Goal: Task Accomplishment & Management: Complete application form

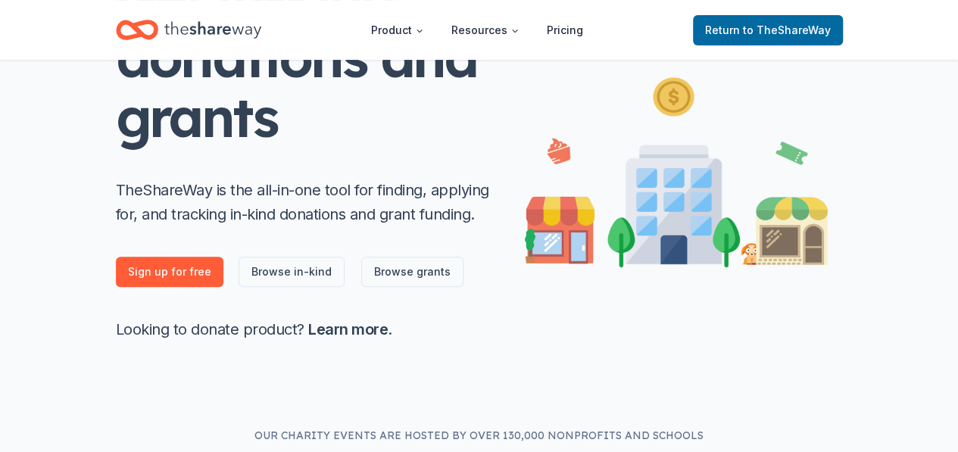
scroll to position [192, 0]
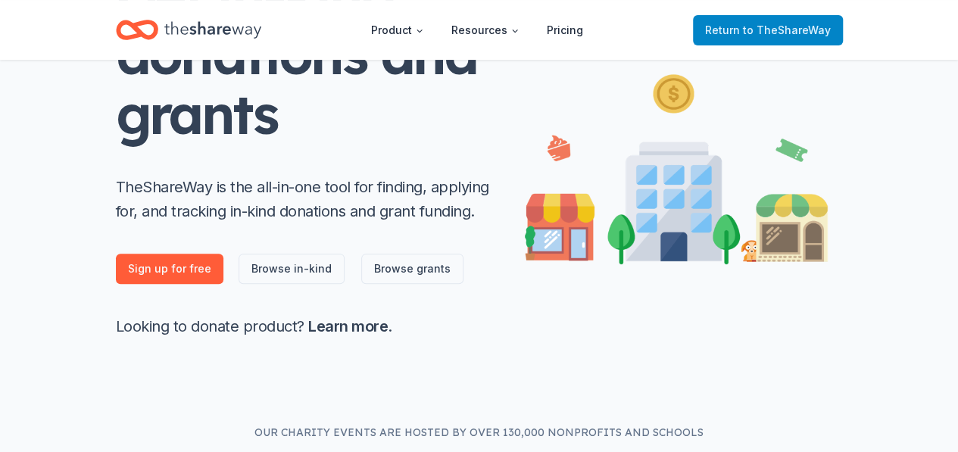
click at [809, 30] on span "to TheShareWay" at bounding box center [787, 29] width 88 height 13
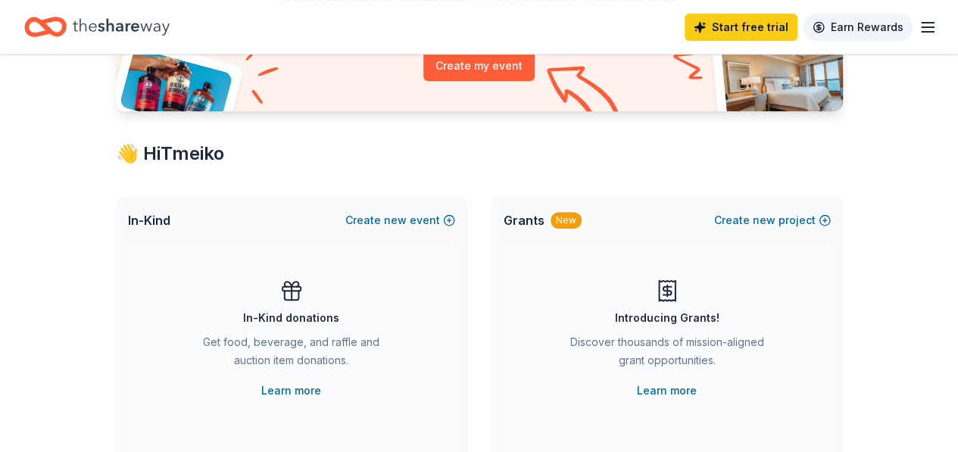
scroll to position [0, 0]
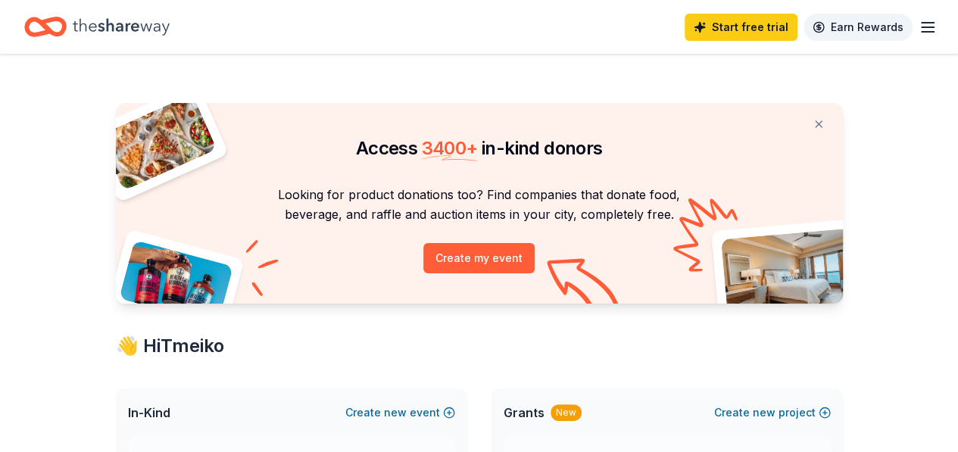
click at [809, 30] on link "Earn Rewards" at bounding box center [858, 27] width 109 height 27
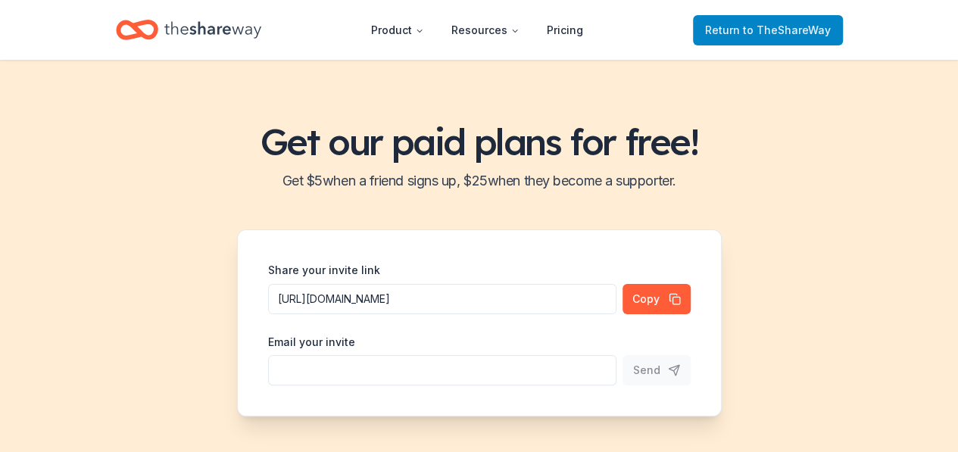
click at [792, 39] on link "Return to TheShareWay" at bounding box center [768, 30] width 150 height 30
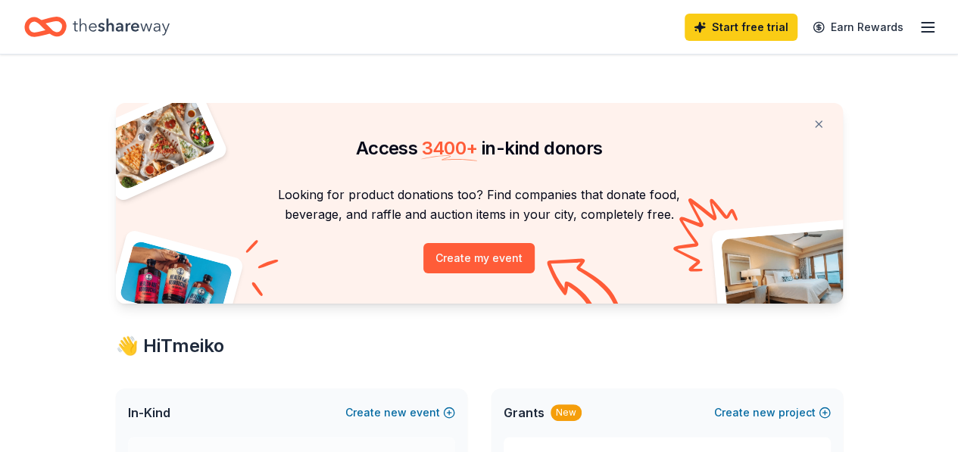
click at [919, 25] on icon "button" at bounding box center [928, 27] width 18 height 18
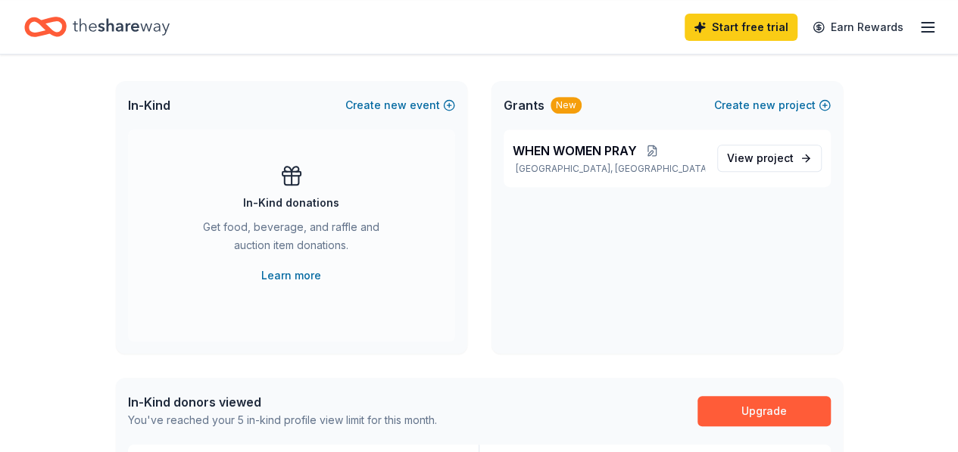
scroll to position [310, 0]
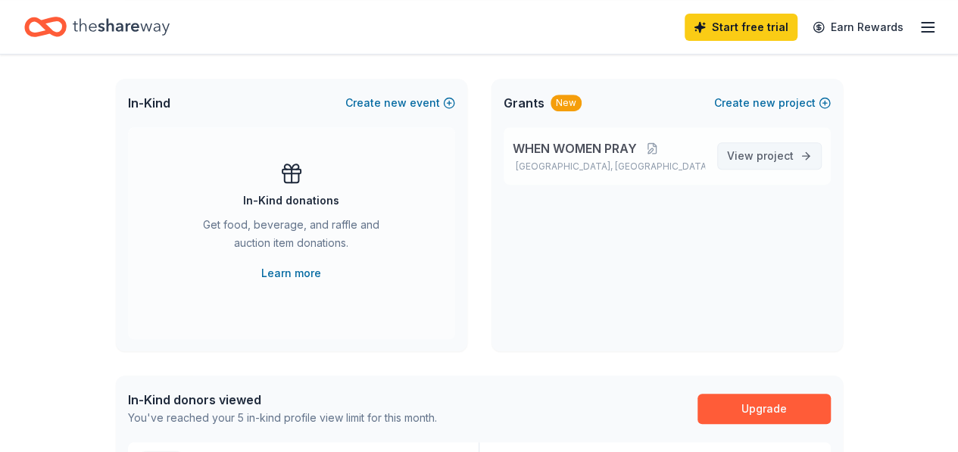
click at [795, 152] on link "View project" at bounding box center [769, 155] width 105 height 27
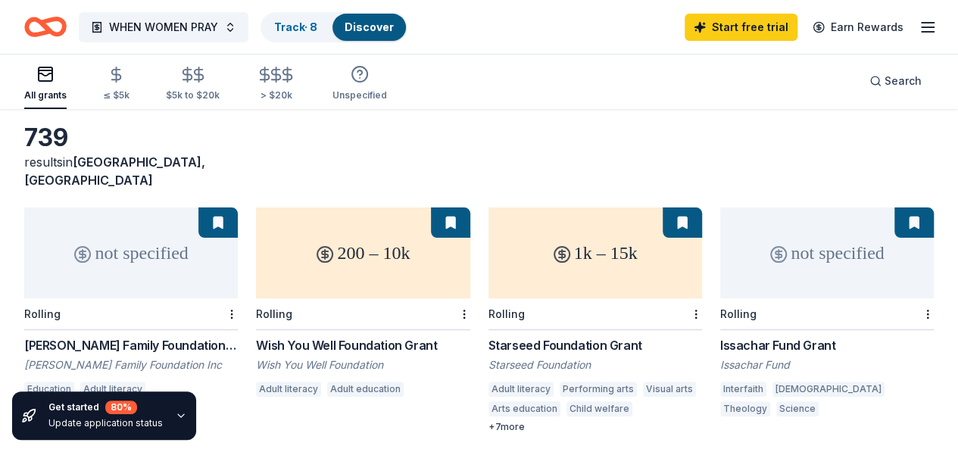
scroll to position [61, 0]
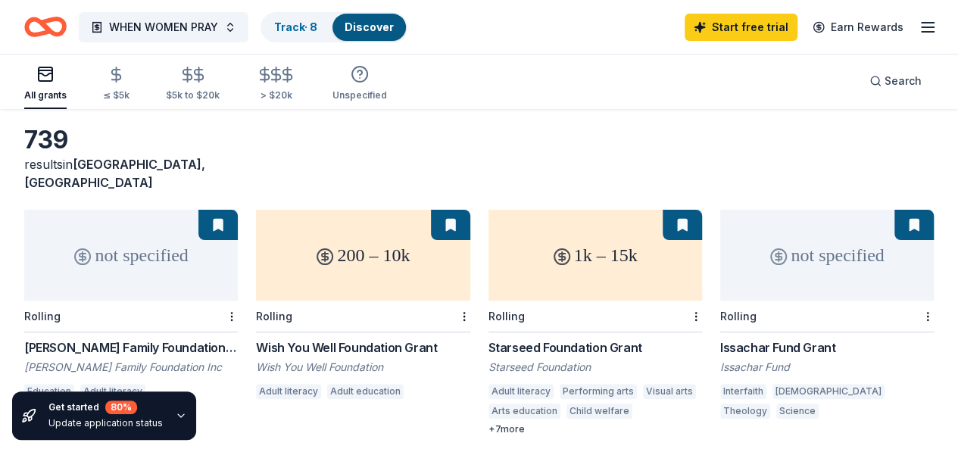
click at [720, 301] on div "Rolling" at bounding box center [827, 317] width 214 height 32
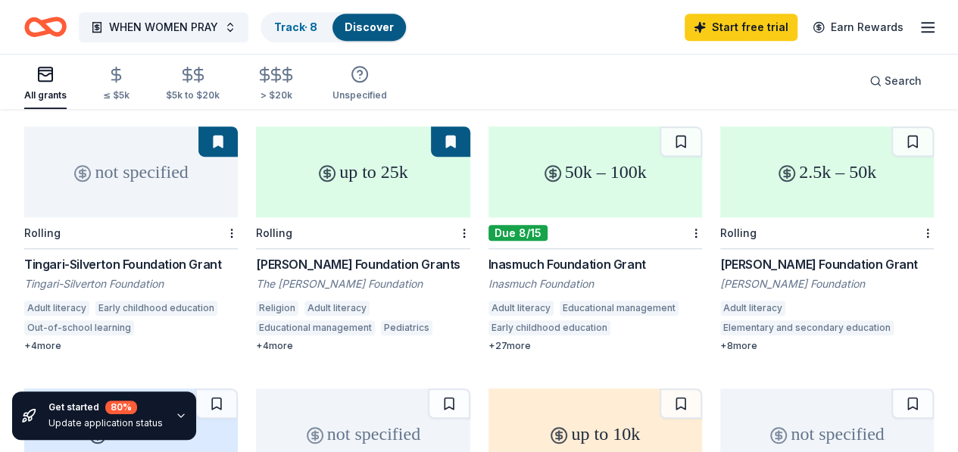
scroll to position [400, 0]
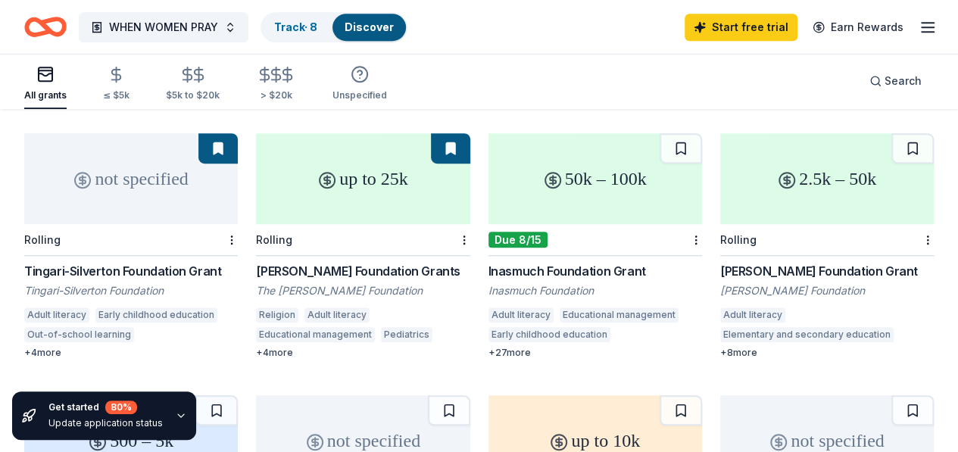
click at [256, 192] on div "up to 25k" at bounding box center [363, 178] width 214 height 91
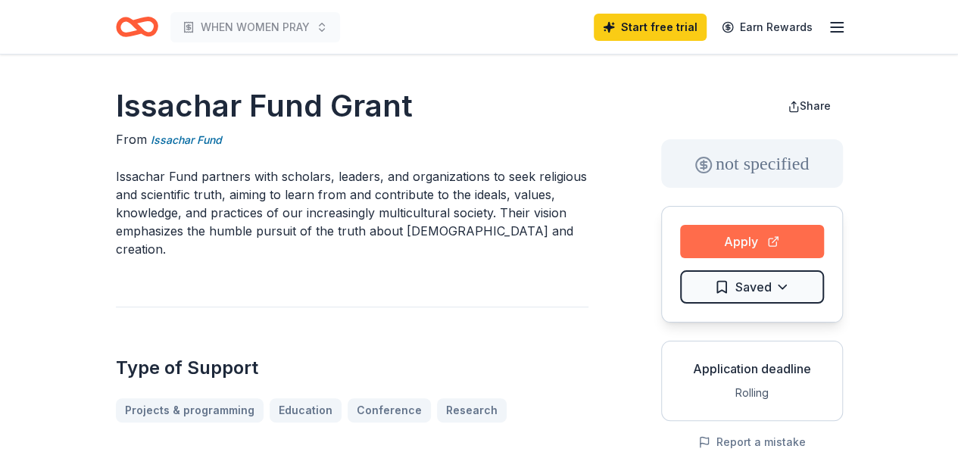
click at [728, 237] on button "Apply" at bounding box center [752, 241] width 144 height 33
click at [701, 248] on button "Apply" at bounding box center [752, 241] width 144 height 33
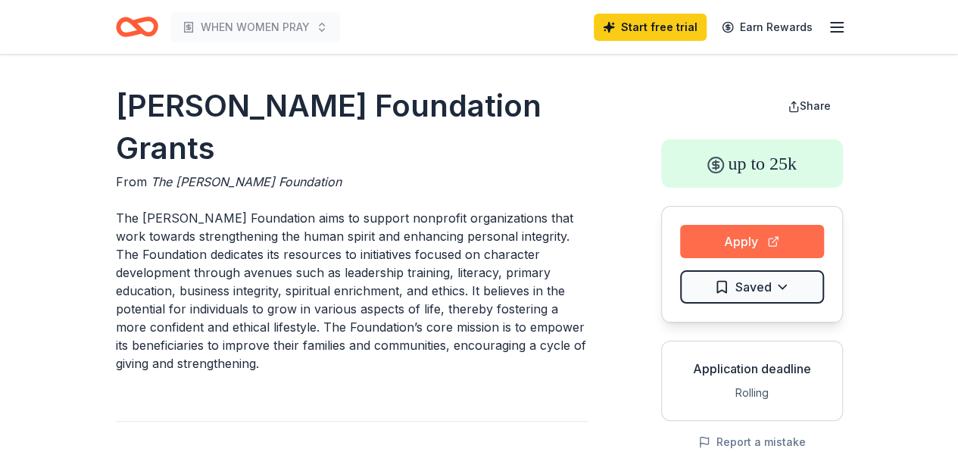
click at [705, 231] on button "Apply" at bounding box center [752, 241] width 144 height 33
